Goal: Use online tool/utility: Use online tool/utility

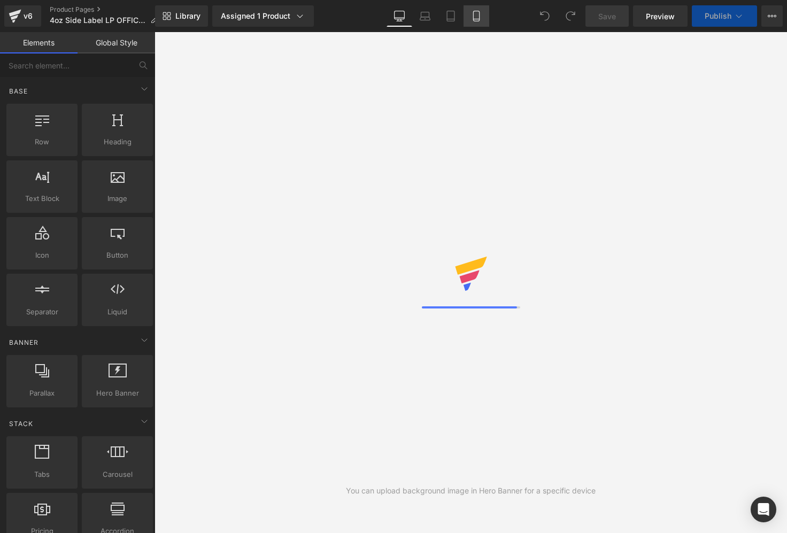
click at [479, 18] on icon at bounding box center [476, 16] width 11 height 11
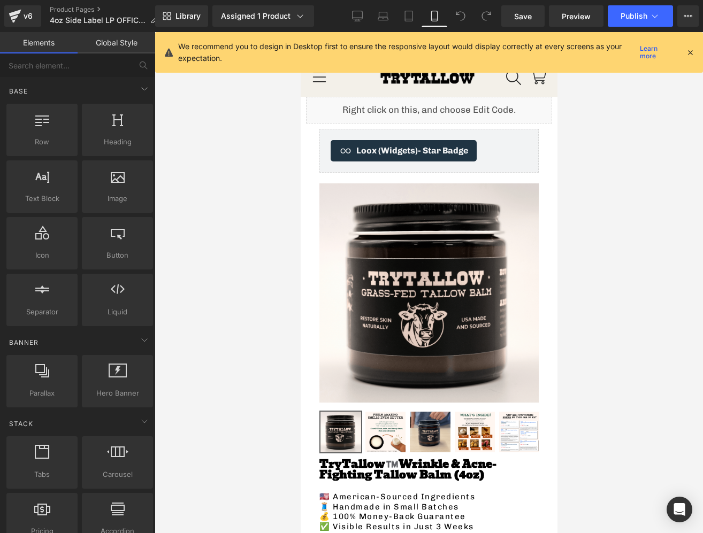
click at [454, 103] on link at bounding box center [447, 104] width 11 height 13
click at [511, 112] on div "Liquid" at bounding box center [428, 110] width 246 height 27
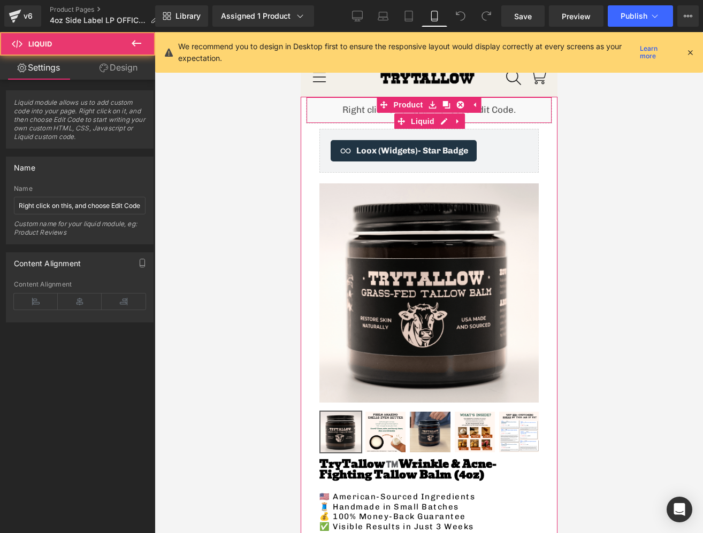
click at [505, 117] on div "Liquid" at bounding box center [428, 110] width 246 height 27
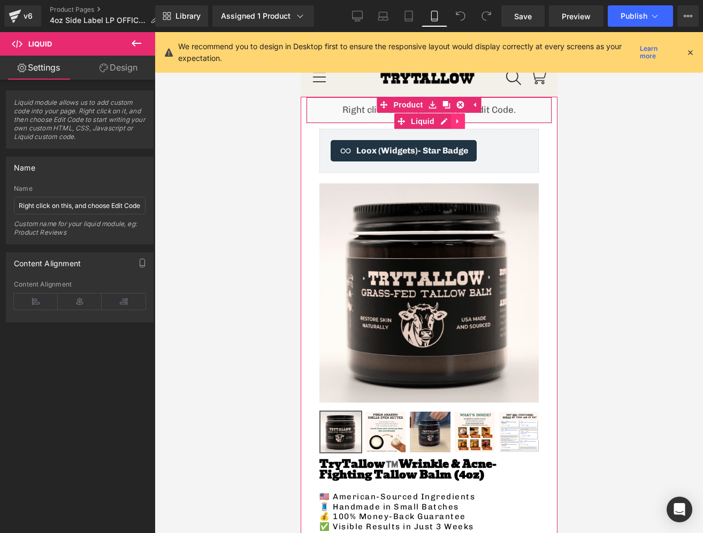
click at [456, 118] on icon at bounding box center [457, 122] width 7 height 8
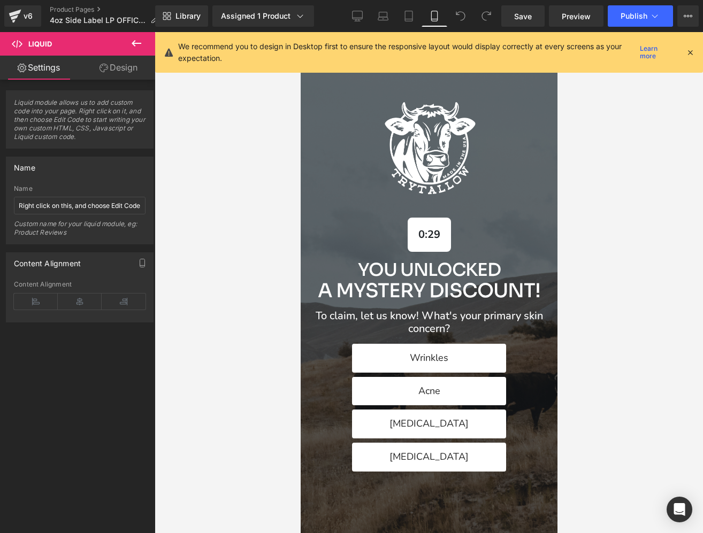
click at [688, 48] on icon at bounding box center [690, 53] width 10 height 10
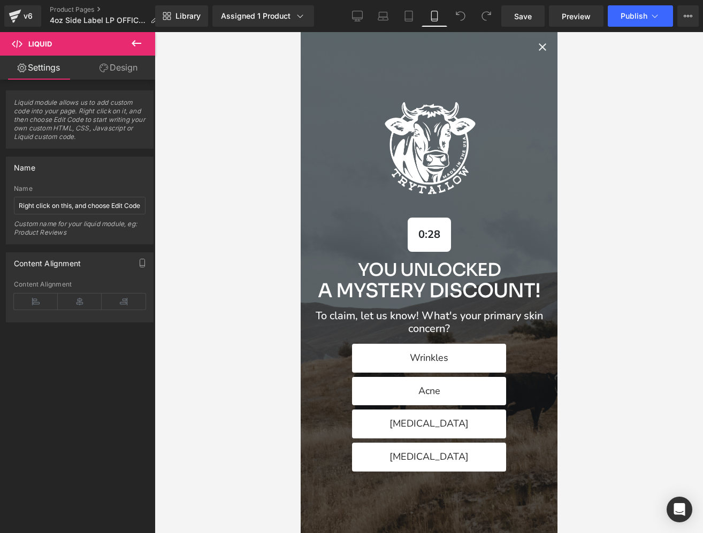
click at [544, 49] on icon "Close popup" at bounding box center [541, 46] width 7 height 7
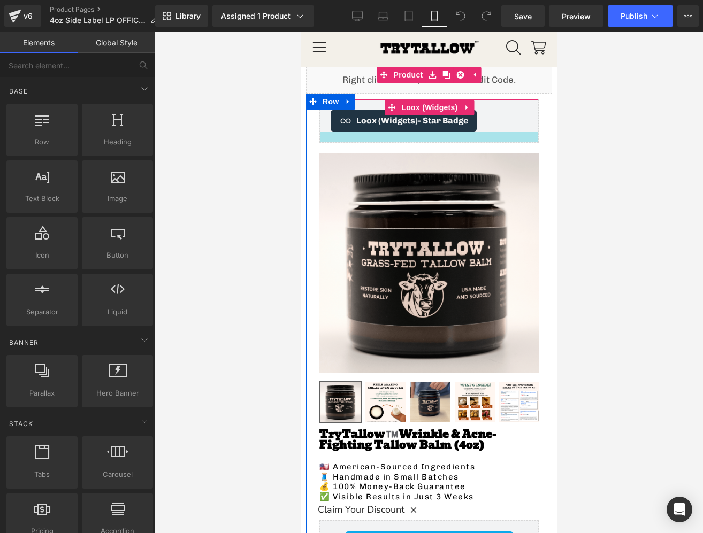
scroll to position [22, 0]
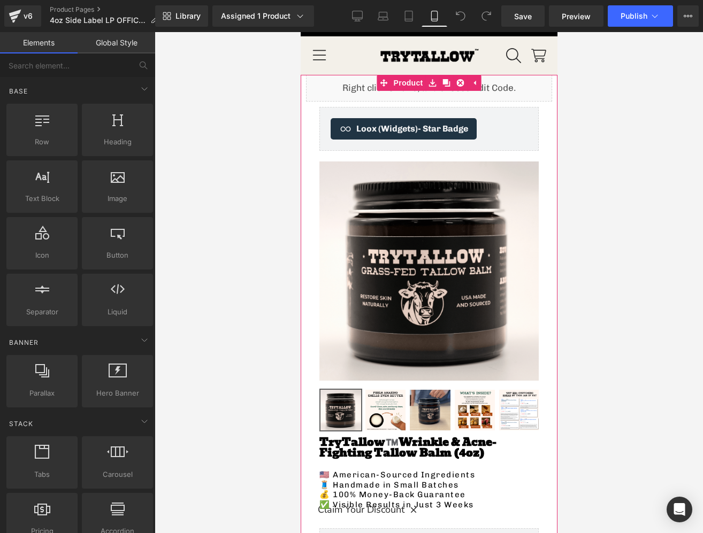
click at [490, 89] on div "Liquid" at bounding box center [428, 88] width 246 height 27
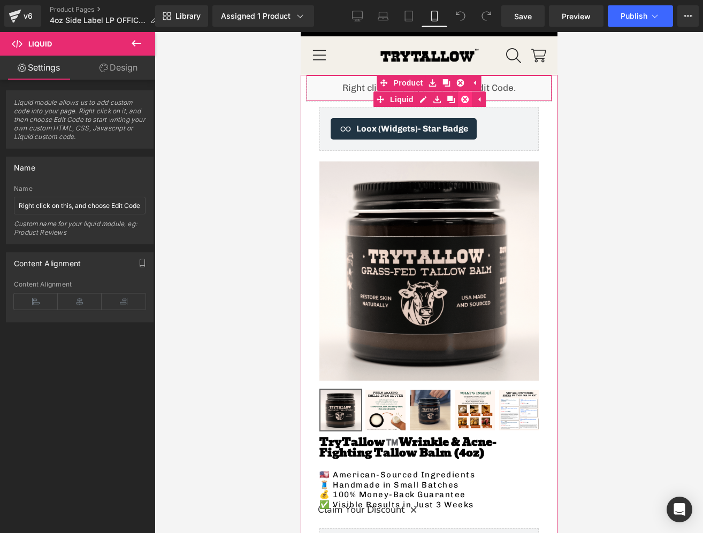
click at [466, 100] on icon at bounding box center [464, 99] width 7 height 7
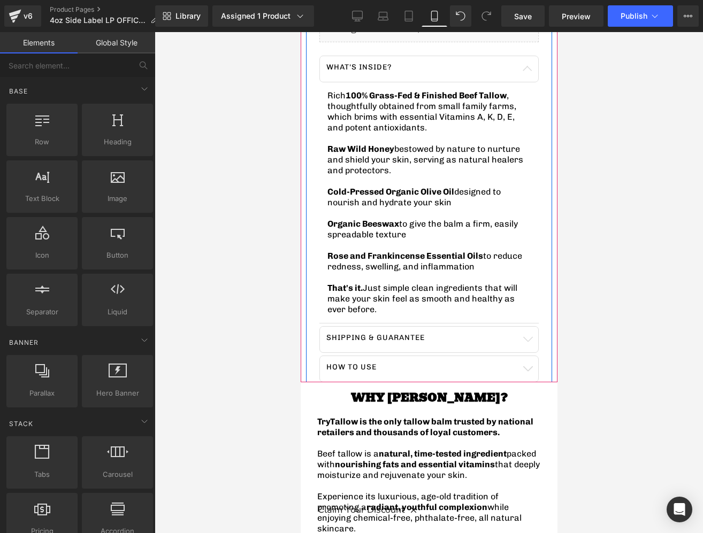
scroll to position [696, 0]
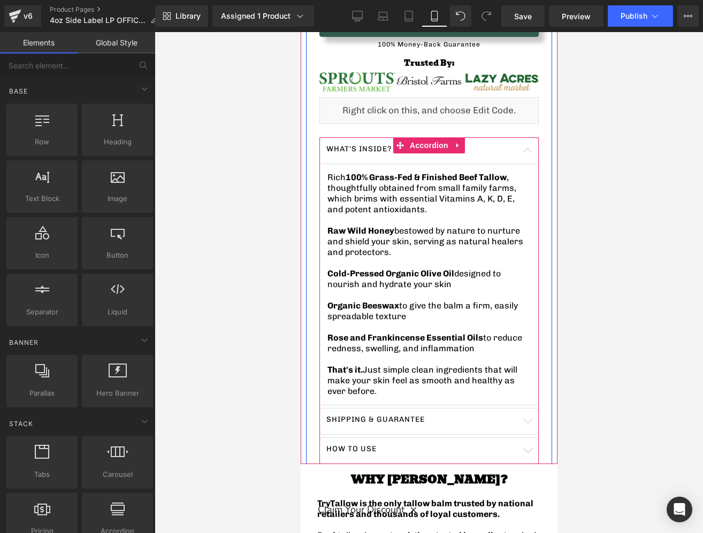
click at [506, 157] on div "What's inside? Text Block" at bounding box center [428, 150] width 219 height 27
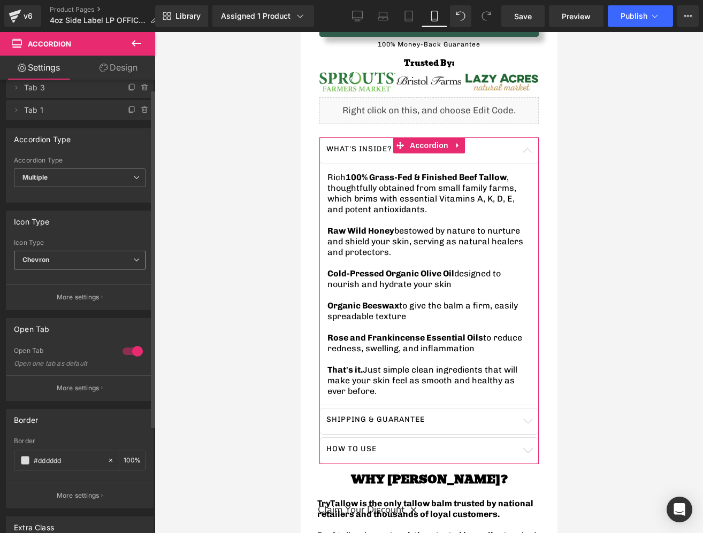
scroll to position [0, 0]
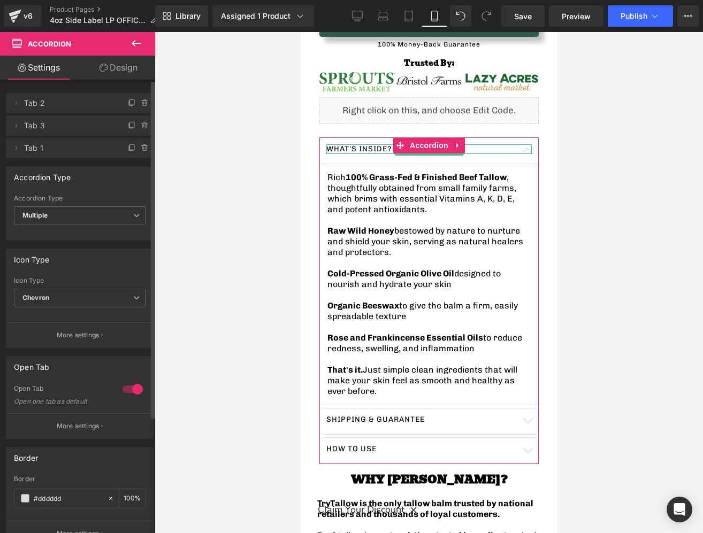
click at [93, 100] on span "Tab 2" at bounding box center [69, 103] width 90 height 20
click at [65, 107] on span "Tab 2" at bounding box center [69, 103] width 90 height 20
click at [18, 105] on icon at bounding box center [16, 103] width 9 height 9
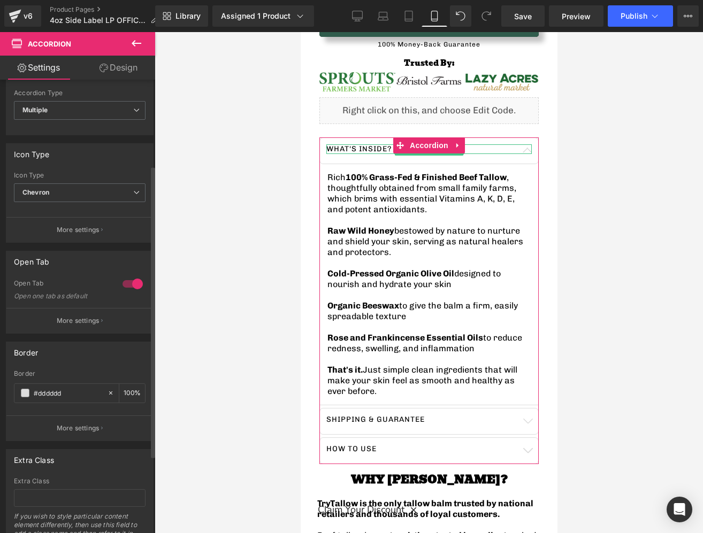
scroll to position [204, 0]
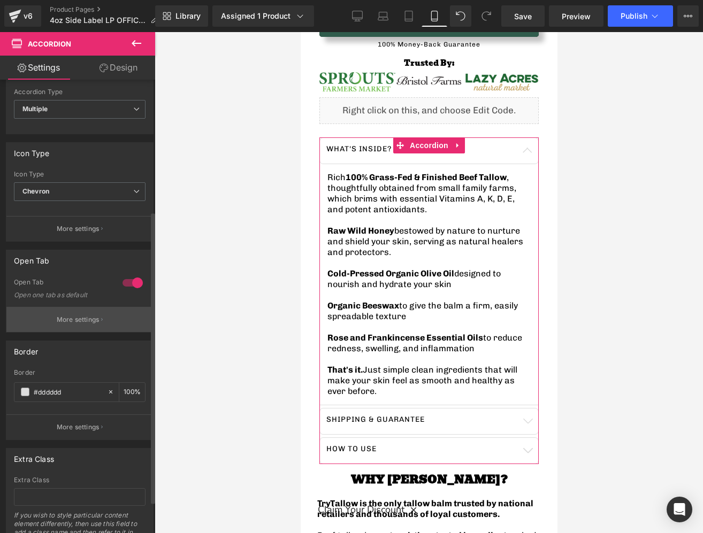
click at [86, 312] on button "More settings" at bounding box center [79, 319] width 147 height 25
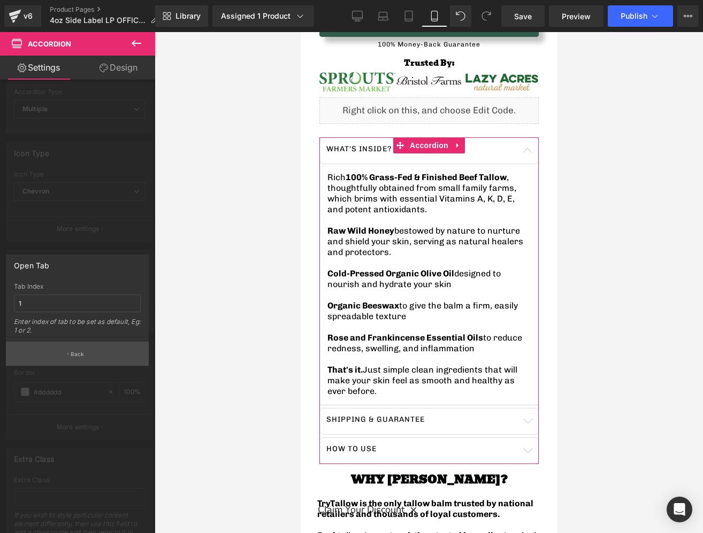
click at [83, 358] on p "Back" at bounding box center [78, 354] width 14 height 8
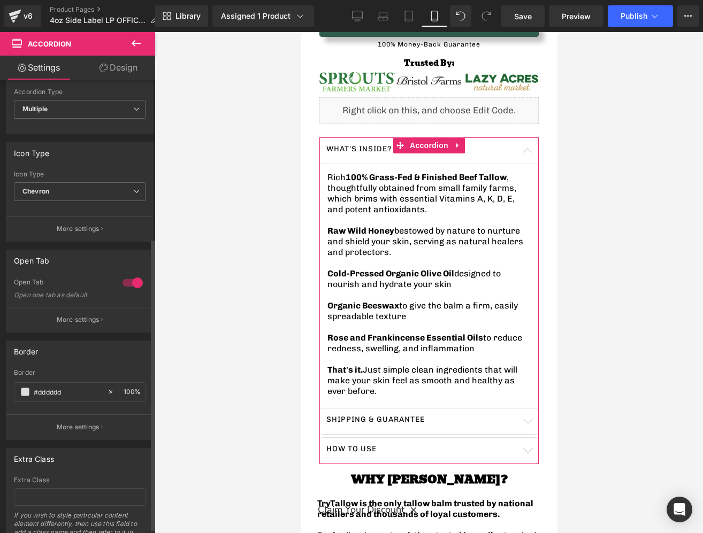
scroll to position [254, 0]
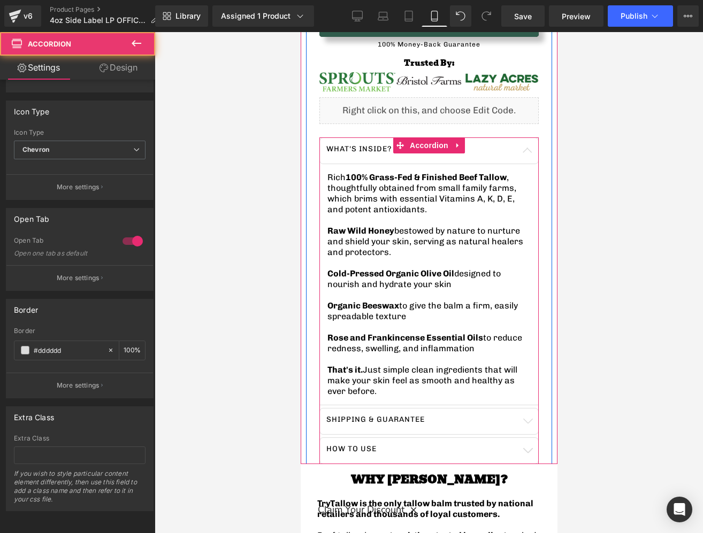
click at [376, 408] on div "SHIPPING & GUARANTEE Text Block" at bounding box center [428, 421] width 219 height 27
click at [376, 415] on p "SHIPPING & GUARANTEE" at bounding box center [421, 420] width 190 height 10
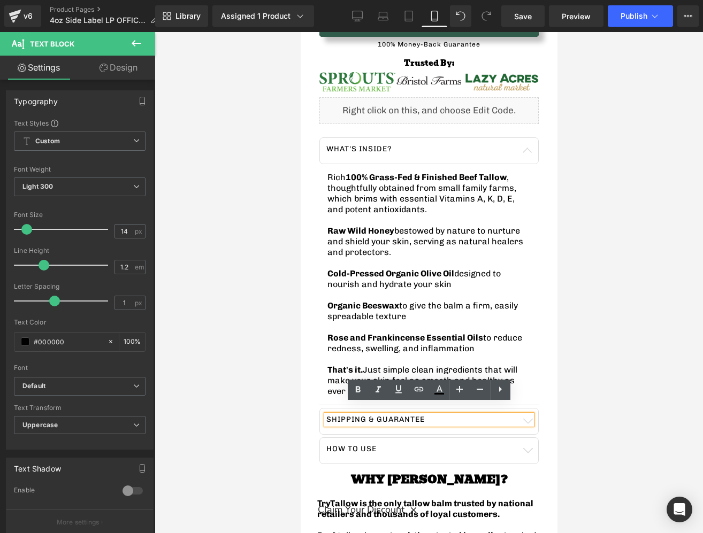
click at [531, 415] on div "SHIPPING & GUARANTEE" at bounding box center [428, 420] width 205 height 10
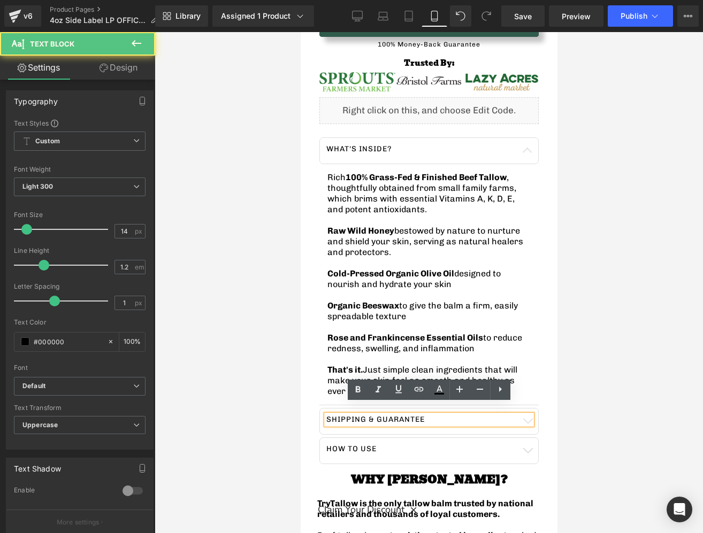
click at [535, 414] on button "button" at bounding box center [526, 422] width 21 height 26
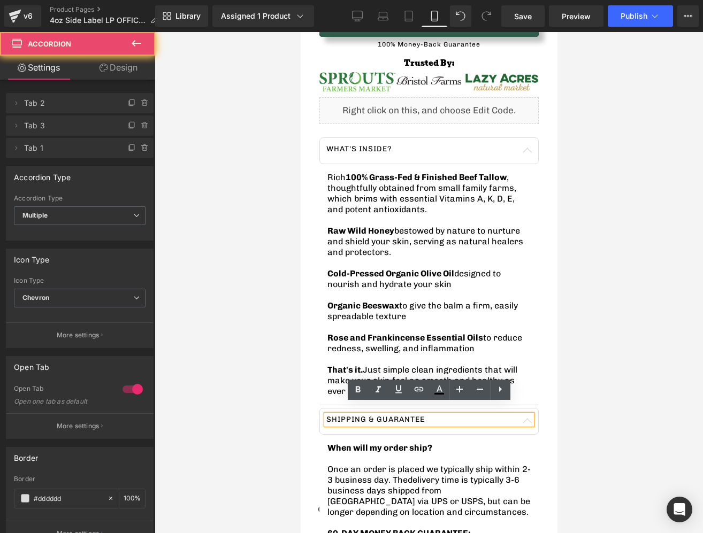
click at [535, 414] on button "button" at bounding box center [526, 422] width 21 height 26
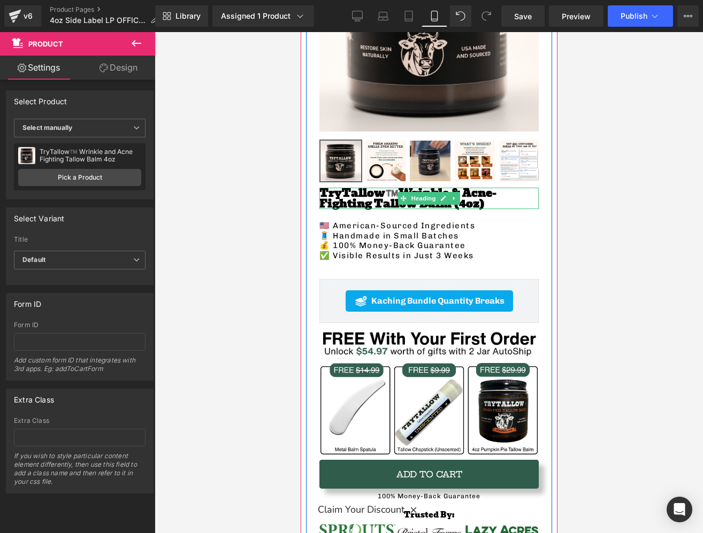
scroll to position [245, 0]
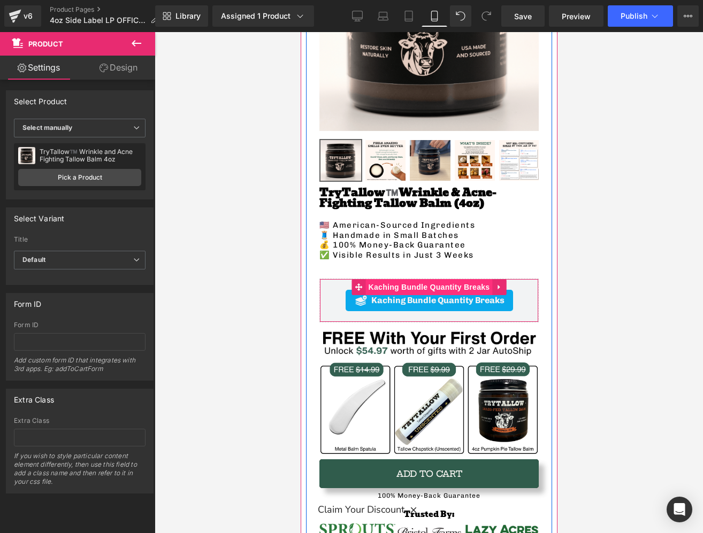
click at [445, 285] on span "Kaching Bundle Quantity Breaks" at bounding box center [428, 287] width 127 height 16
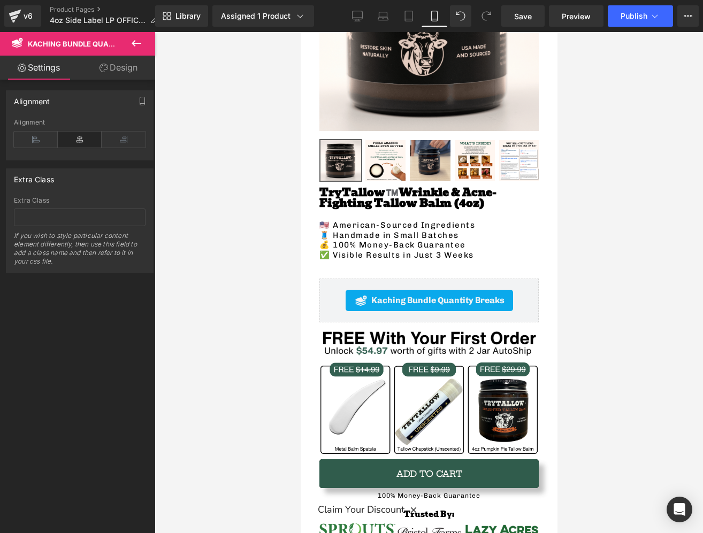
click at [134, 48] on icon at bounding box center [136, 43] width 13 height 13
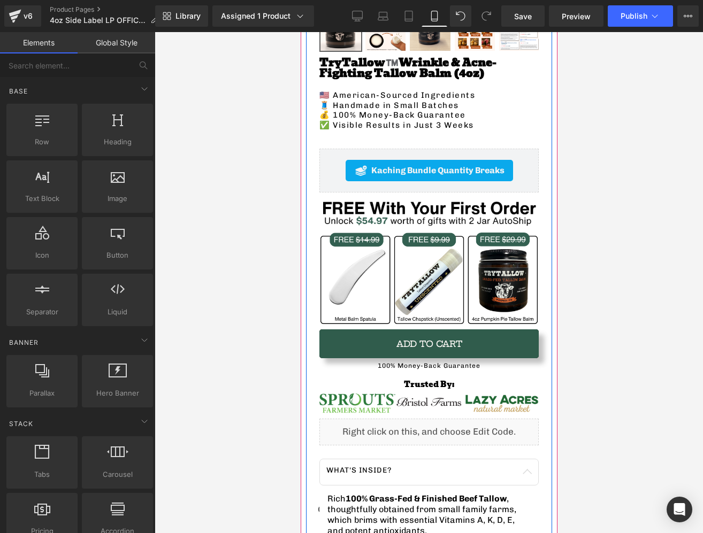
scroll to position [282, 0]
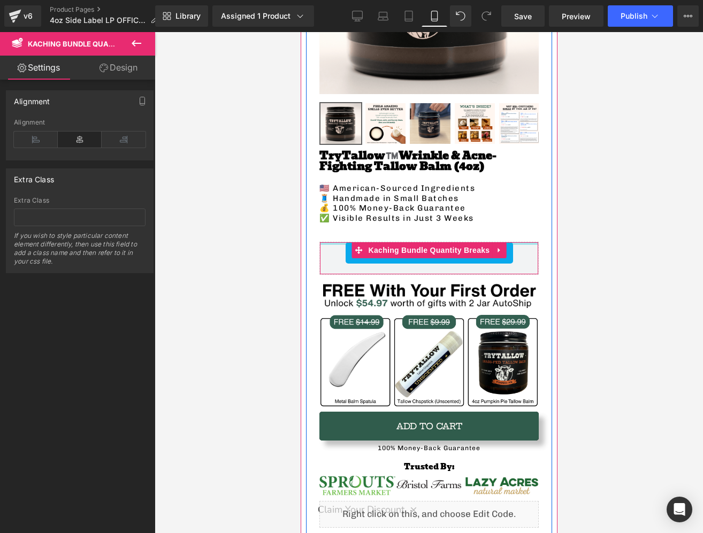
drag, startPoint x: 343, startPoint y: 250, endPoint x: 342, endPoint y: 244, distance: 5.9
click at [342, 244] on div at bounding box center [428, 243] width 218 height 3
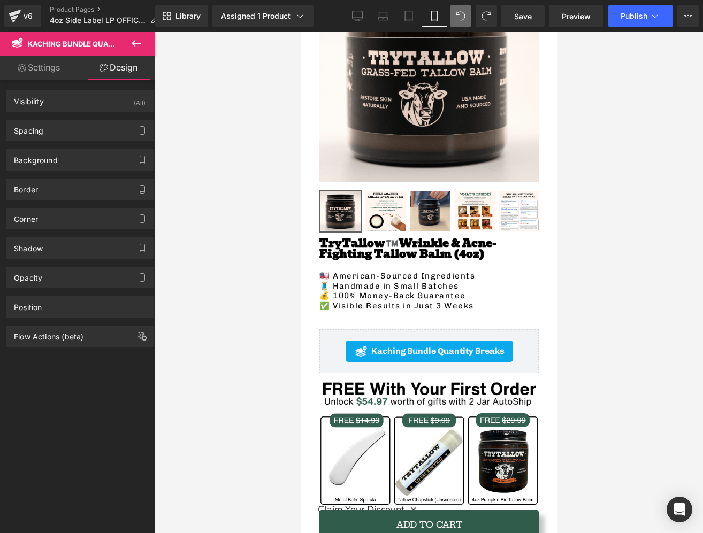
scroll to position [195, 0]
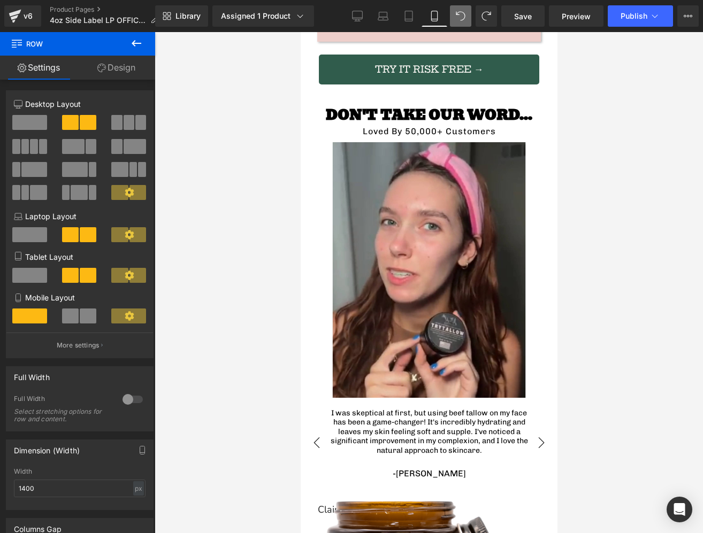
scroll to position [3163, 0]
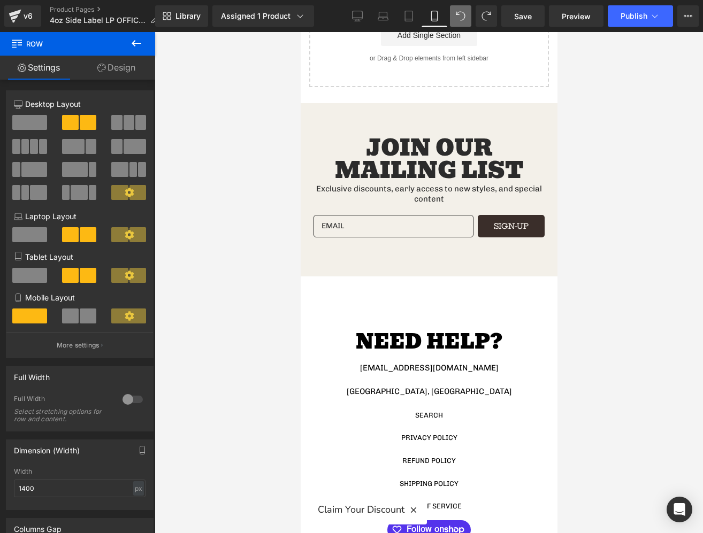
click at [412, 508] on icon "button" at bounding box center [413, 510] width 10 height 10
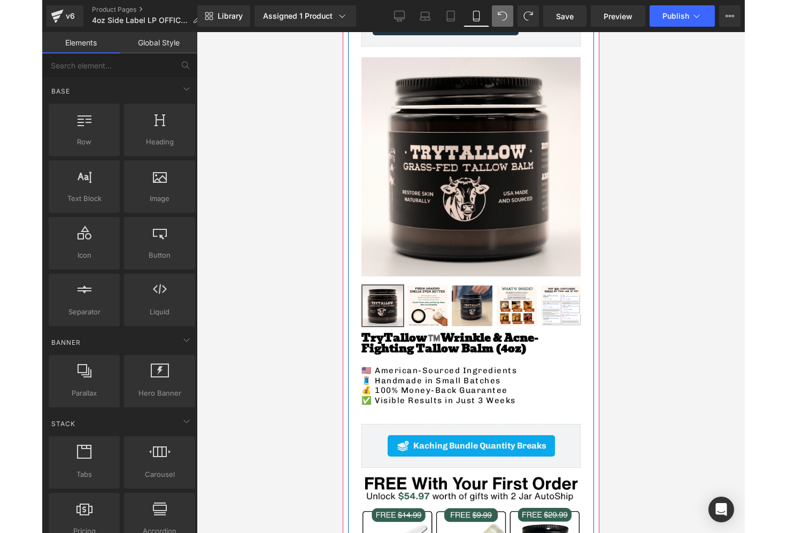
scroll to position [0, 0]
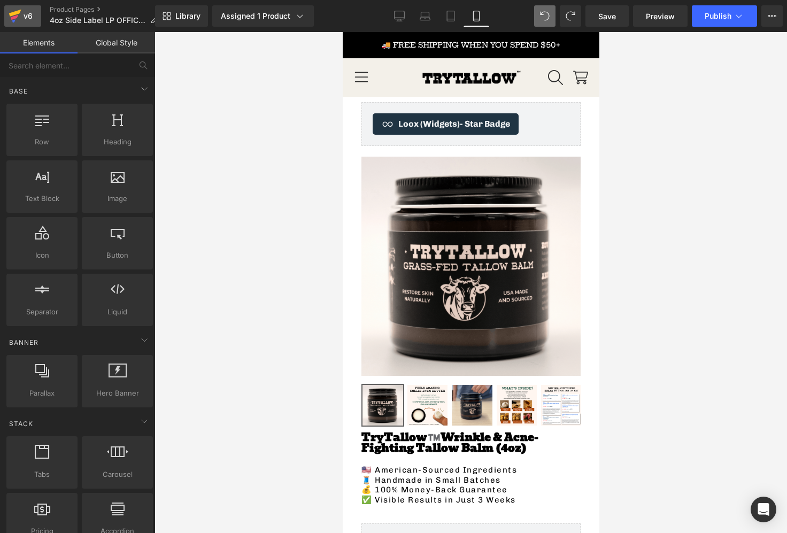
click at [27, 16] on div "v6" at bounding box center [27, 16] width 13 height 14
